Goal: Task Accomplishment & Management: Complete application form

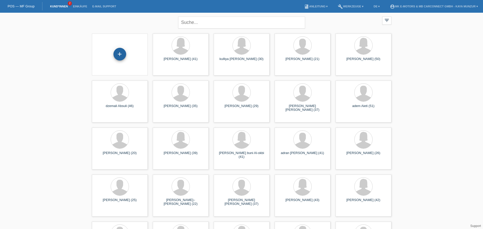
click at [126, 52] on div "+" at bounding box center [119, 54] width 13 height 13
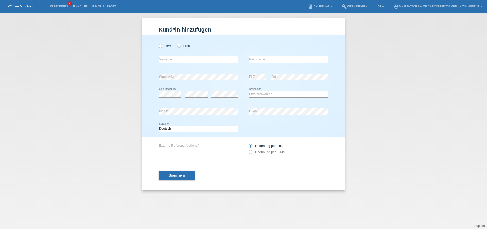
click at [176, 43] on icon at bounding box center [176, 43] width 0 height 0
click at [178, 45] on input "Frau" at bounding box center [178, 45] width 3 height 3
radio input "true"
click at [176, 62] on input "text" at bounding box center [199, 59] width 80 height 6
type input "[PERSON_NAME]"
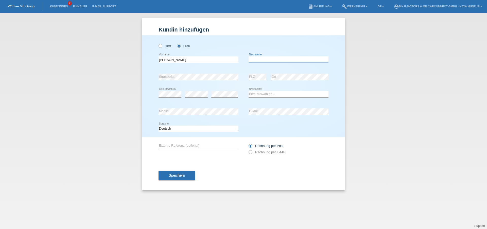
click at [285, 58] on input "text" at bounding box center [289, 59] width 80 height 6
type input "chuquimia"
click at [282, 91] on div "Bitte auswählen... Schweiz Deutschland Liechtenstein Österreich ------------ Af…" at bounding box center [289, 93] width 80 height 17
click at [249, 91] on select "Bitte auswählen... Schweiz Deutschland Liechtenstein Österreich ------------ Af…" at bounding box center [289, 94] width 80 height 6
select select "CH"
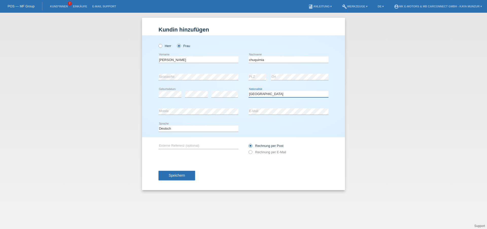
click option "[GEOGRAPHIC_DATA]" at bounding box center [0, 0] width 0 height 0
click at [181, 175] on span "Speichern" at bounding box center [177, 175] width 16 height 4
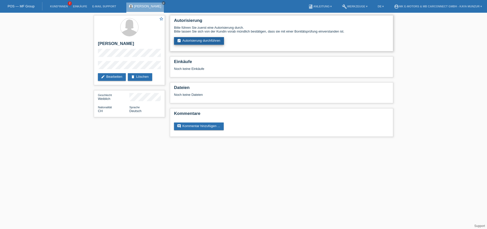
drag, startPoint x: 192, startPoint y: 43, endPoint x: 188, endPoint y: 43, distance: 3.6
click at [192, 42] on link "assignment_turned_in Autorisierung durchführen" at bounding box center [199, 41] width 50 height 8
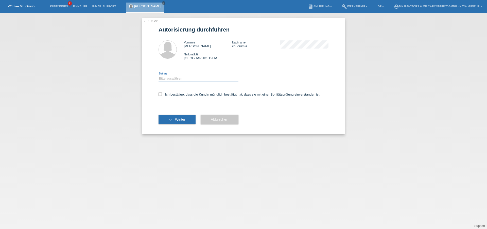
click at [159, 75] on select "Bitte auswählen CHF 1.00 - CHF 499.00 CHF 500.00 - CHF 1'999.00 CHF 2'000.00 - …" at bounding box center [199, 78] width 80 height 6
select select "3"
click option "CHF 2'000.00 - CHF 15'000.00" at bounding box center [0, 0] width 0 height 0
click at [161, 93] on icon at bounding box center [160, 93] width 3 height 3
click at [161, 93] on input "Ich bestätige, dass die Kundin mündlich bestätigt hat, dass sie mit einer Bonit…" at bounding box center [160, 93] width 3 height 3
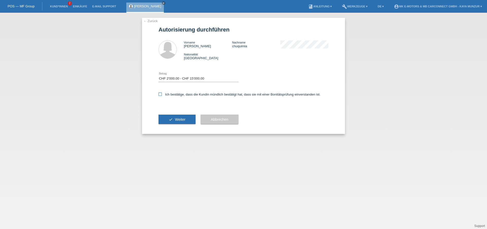
checkbox input "true"
click at [172, 119] on icon "check" at bounding box center [171, 119] width 4 height 4
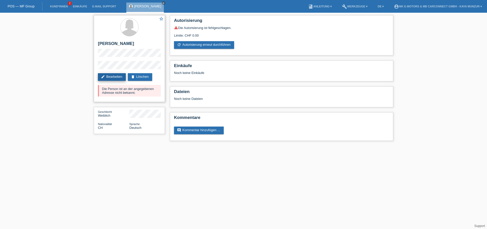
click at [122, 77] on link "edit Bearbeiten" at bounding box center [112, 77] width 28 height 8
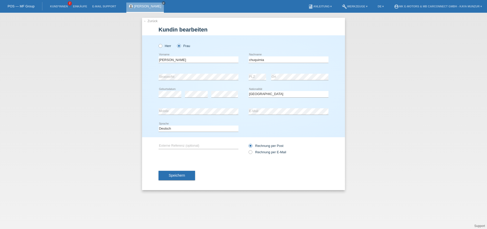
select select "CH"
drag, startPoint x: 160, startPoint y: 60, endPoint x: 163, endPoint y: 61, distance: 3.1
click at [158, 60] on div "Herr Frau selena error Vorname C" at bounding box center [243, 86] width 203 height 102
type input "[PERSON_NAME]"
drag, startPoint x: 251, startPoint y: 60, endPoint x: 247, endPoint y: 60, distance: 4.1
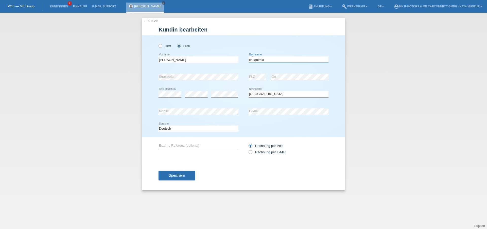
click at [249, 60] on input "chuquimia" at bounding box center [289, 59] width 80 height 6
type input "Chuquimia"
click at [242, 182] on div "Speichern" at bounding box center [244, 175] width 170 height 29
click at [183, 177] on span "Speichern" at bounding box center [177, 175] width 16 height 4
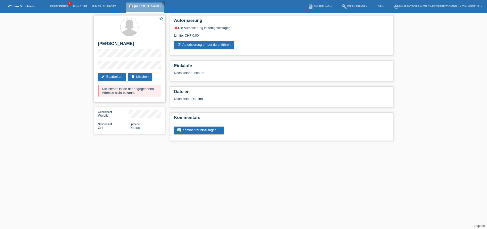
drag, startPoint x: 124, startPoint y: 94, endPoint x: 142, endPoint y: 94, distance: 18.5
click at [142, 94] on div "Die Person ist an der angegebenen Adresse nicht bekannt." at bounding box center [129, 91] width 63 height 12
click at [149, 94] on div "Die Person ist an der angegebenen Adresse nicht bekannt." at bounding box center [129, 91] width 63 height 12
click at [118, 76] on link "edit Bearbeiten" at bounding box center [112, 77] width 28 height 8
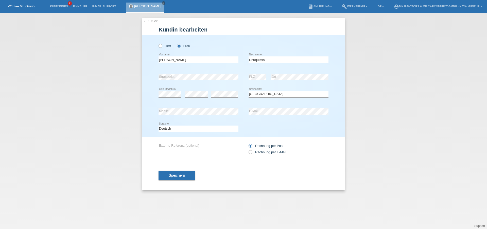
select select "CH"
click at [141, 77] on div "← Zurück Kundin bearbeiten Herr Frau Selena error Vorname error" at bounding box center [243, 121] width 487 height 216
click at [177, 180] on button "Speichern" at bounding box center [177, 175] width 37 height 10
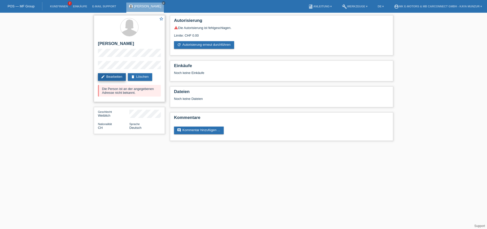
click at [114, 74] on link "edit Bearbeiten" at bounding box center [112, 77] width 28 height 8
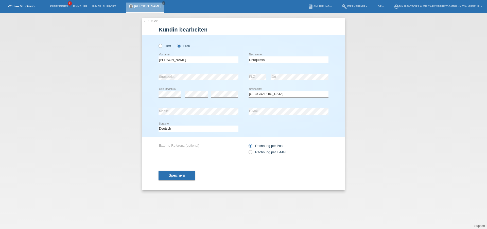
select select "CH"
click at [218, 73] on div "error Strasse/Nr." at bounding box center [199, 76] width 80 height 17
click at [293, 81] on div "error Ort" at bounding box center [299, 76] width 57 height 17
click at [293, 74] on div "error Ort" at bounding box center [299, 76] width 57 height 17
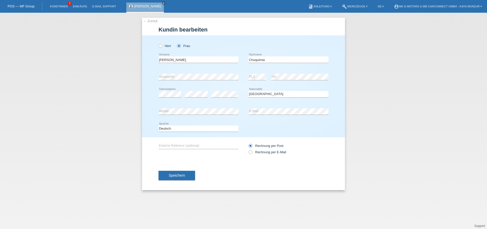
click at [293, 74] on div "error Ort" at bounding box center [299, 76] width 57 height 17
click at [182, 175] on span "Speichern" at bounding box center [177, 175] width 16 height 4
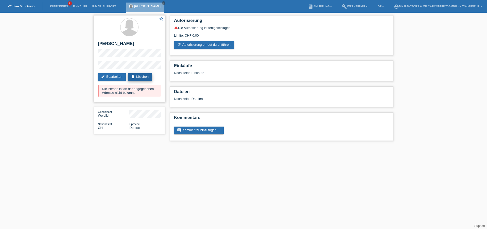
click at [142, 78] on link "delete Löschen" at bounding box center [140, 77] width 24 height 8
